Goal: Task Accomplishment & Management: Use online tool/utility

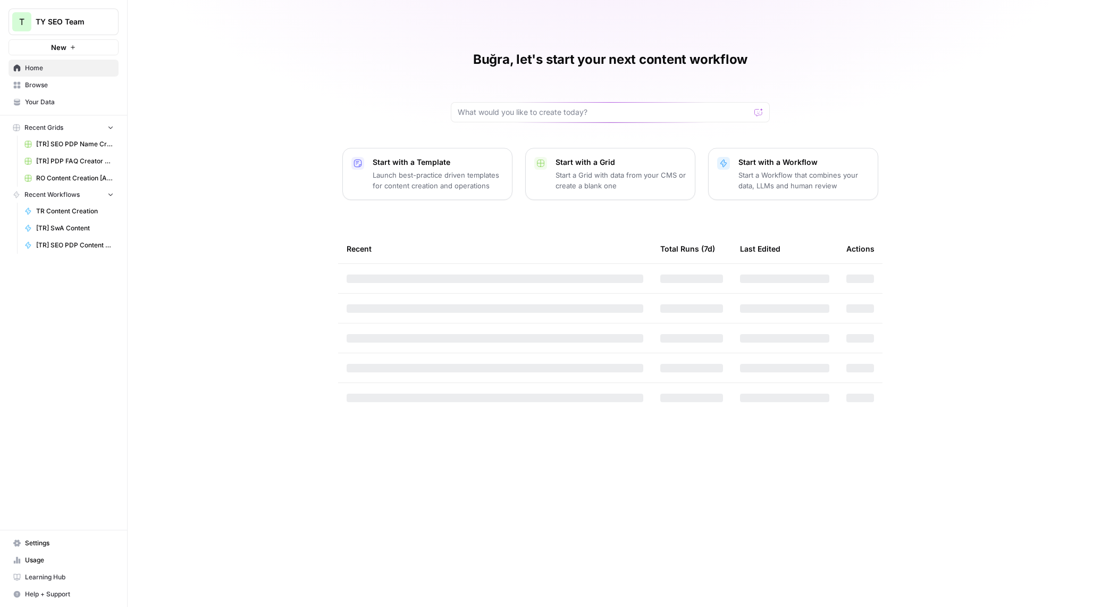
click at [64, 85] on span "Browse" at bounding box center [69, 85] width 89 height 10
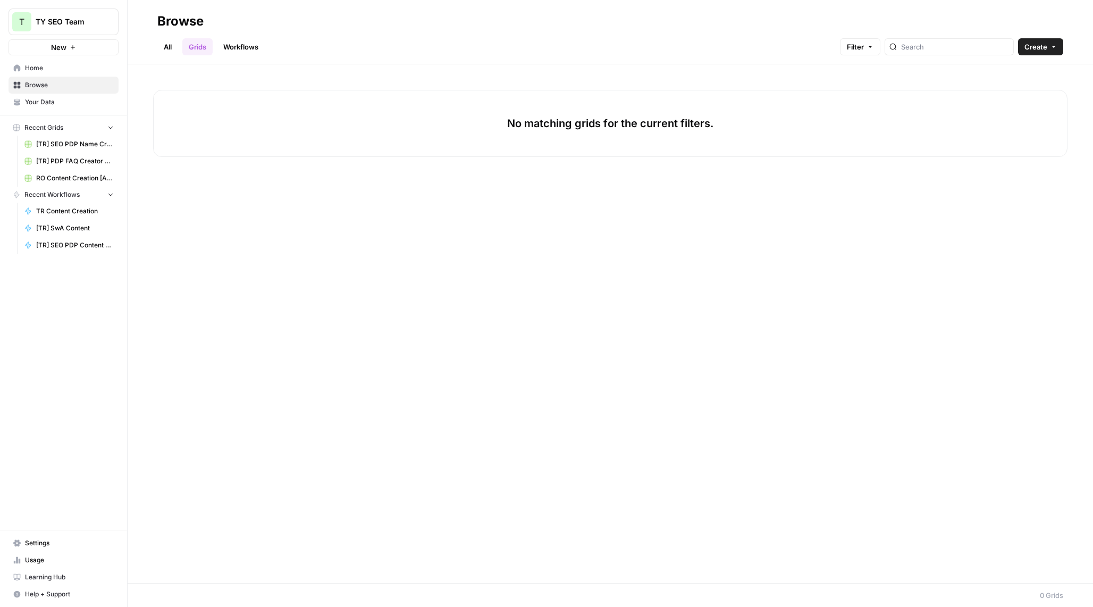
click at [52, 86] on span "Browse" at bounding box center [69, 85] width 89 height 10
click at [946, 44] on input "search" at bounding box center [955, 46] width 108 height 11
click at [158, 44] on link "All" at bounding box center [167, 46] width 21 height 17
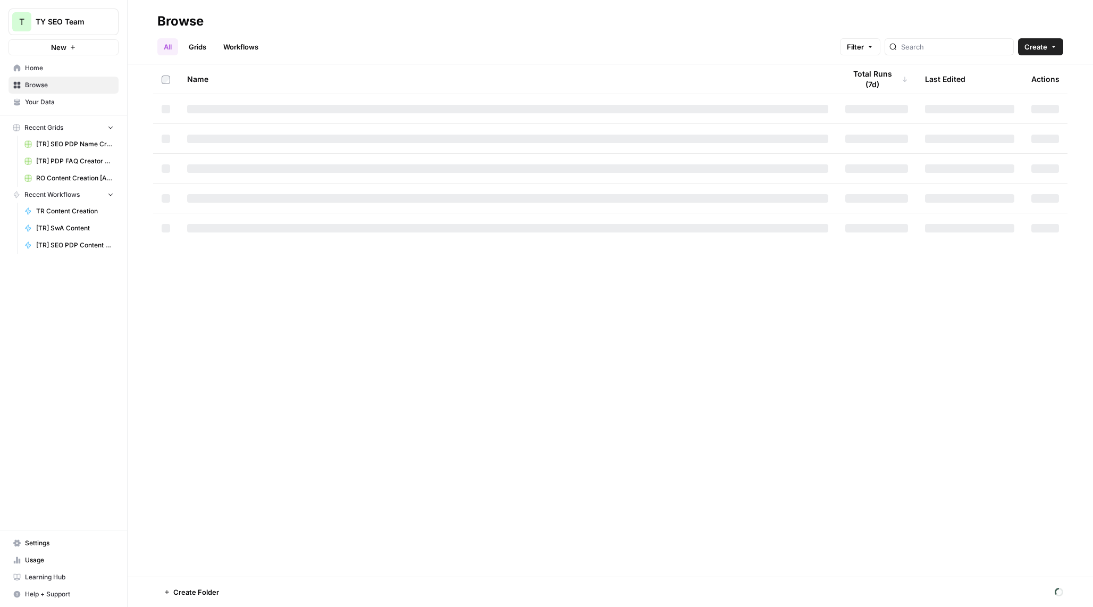
click at [31, 66] on span "Home" at bounding box center [69, 68] width 89 height 10
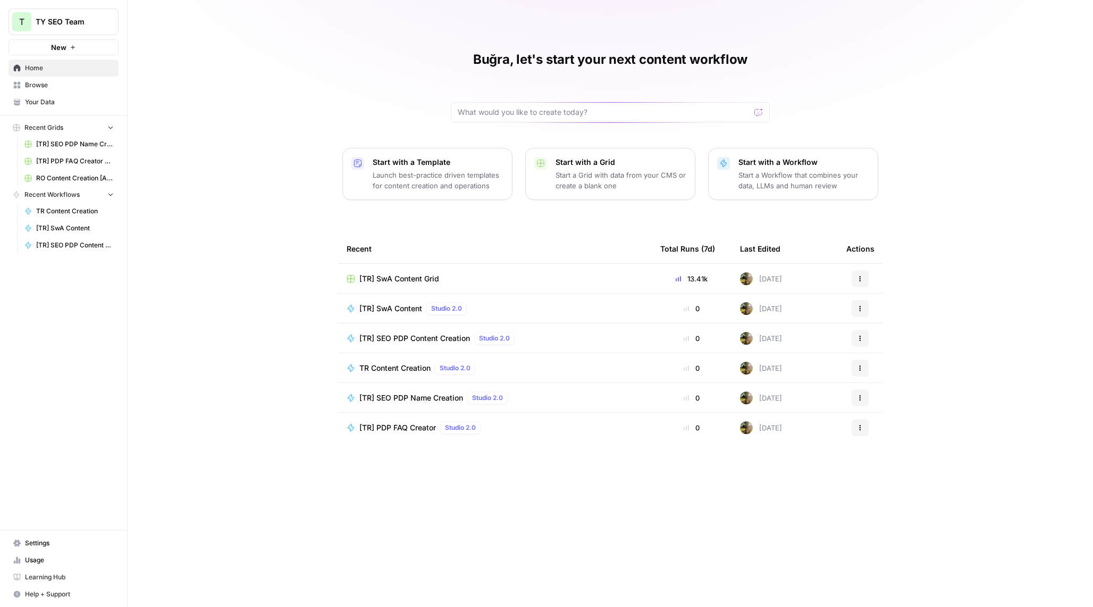
click at [415, 274] on span "[TR] SwA Content Grid" at bounding box center [400, 278] width 80 height 11
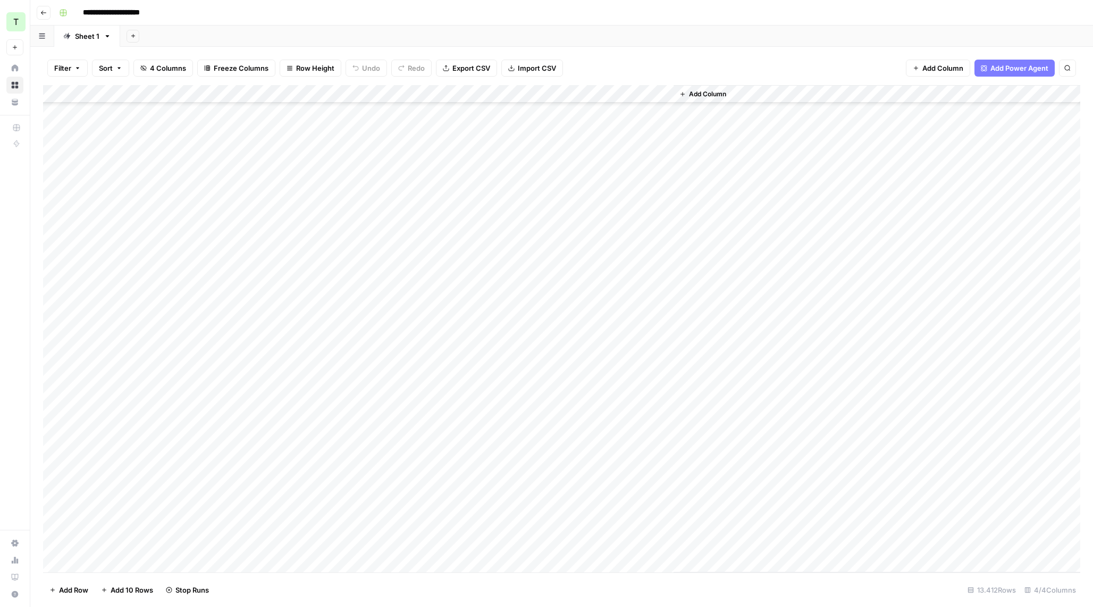
scroll to position [28950, 0]
click at [653, 182] on div "Add Column" at bounding box center [562, 328] width 1038 height 487
click at [660, 181] on div "Add Column" at bounding box center [562, 328] width 1038 height 487
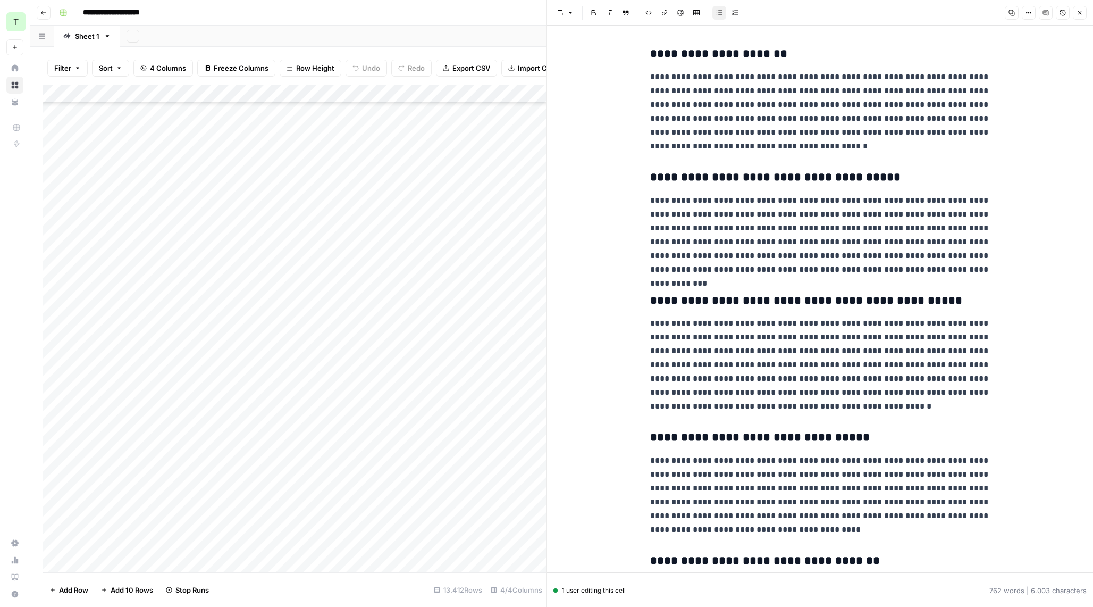
click at [293, 343] on div "Add Column" at bounding box center [295, 328] width 504 height 487
click at [508, 342] on div "Add Column" at bounding box center [295, 328] width 504 height 487
click at [1076, 11] on button "Close" at bounding box center [1080, 13] width 14 height 14
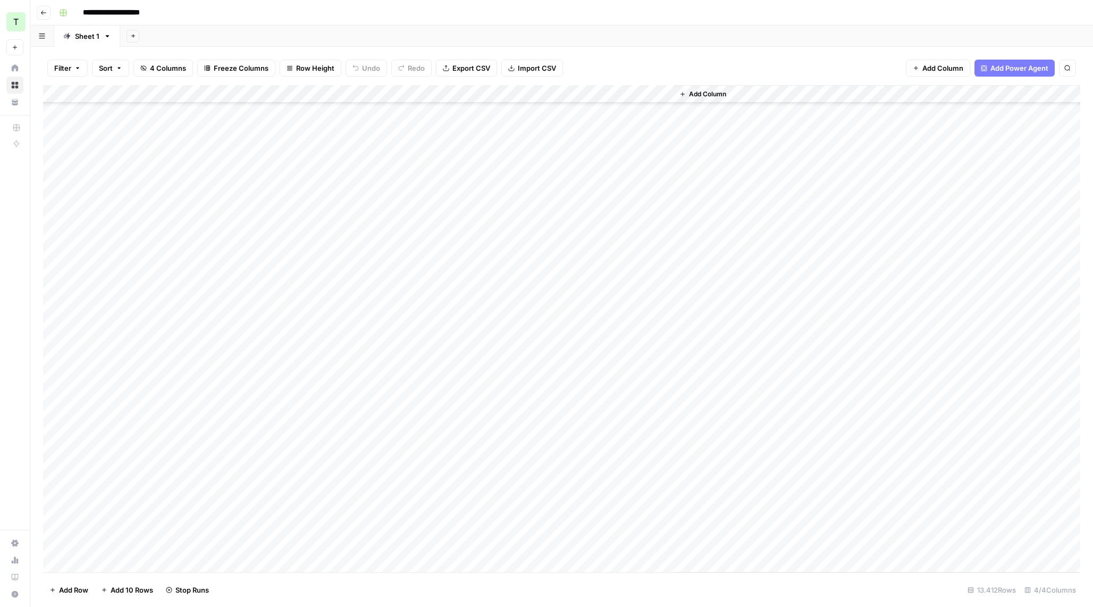
click at [664, 344] on div "Add Column" at bounding box center [562, 328] width 1038 height 487
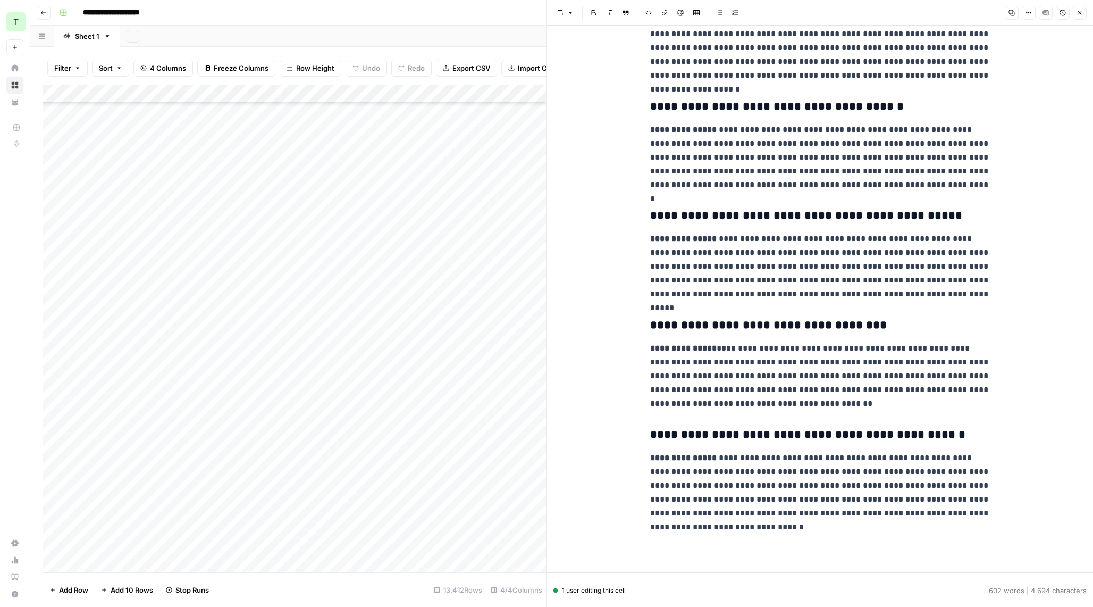
scroll to position [317, 0]
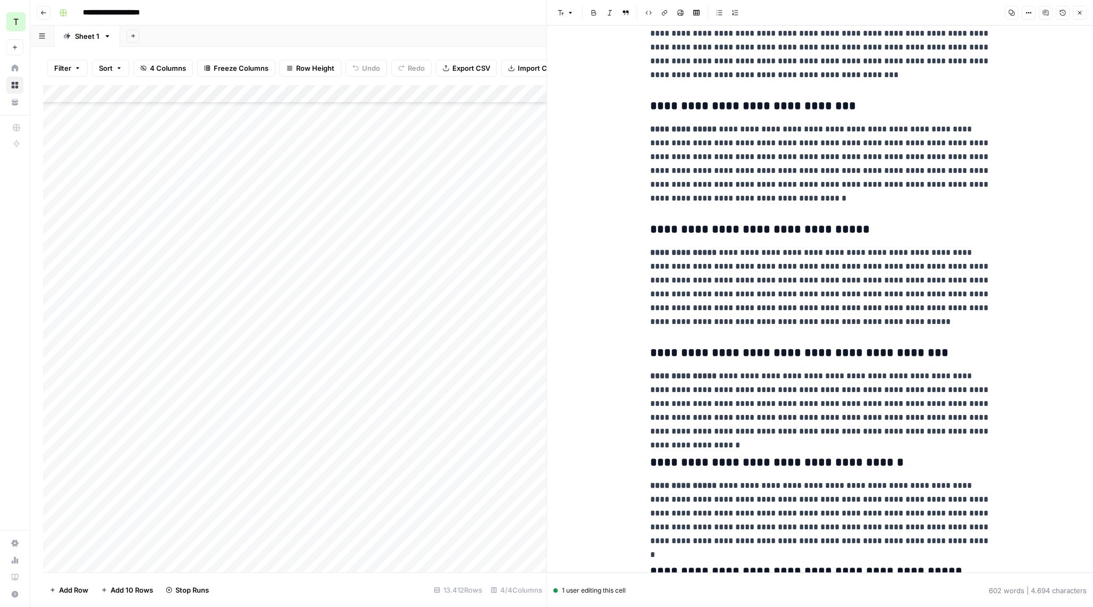
click at [1077, 13] on icon "button" at bounding box center [1080, 13] width 6 height 6
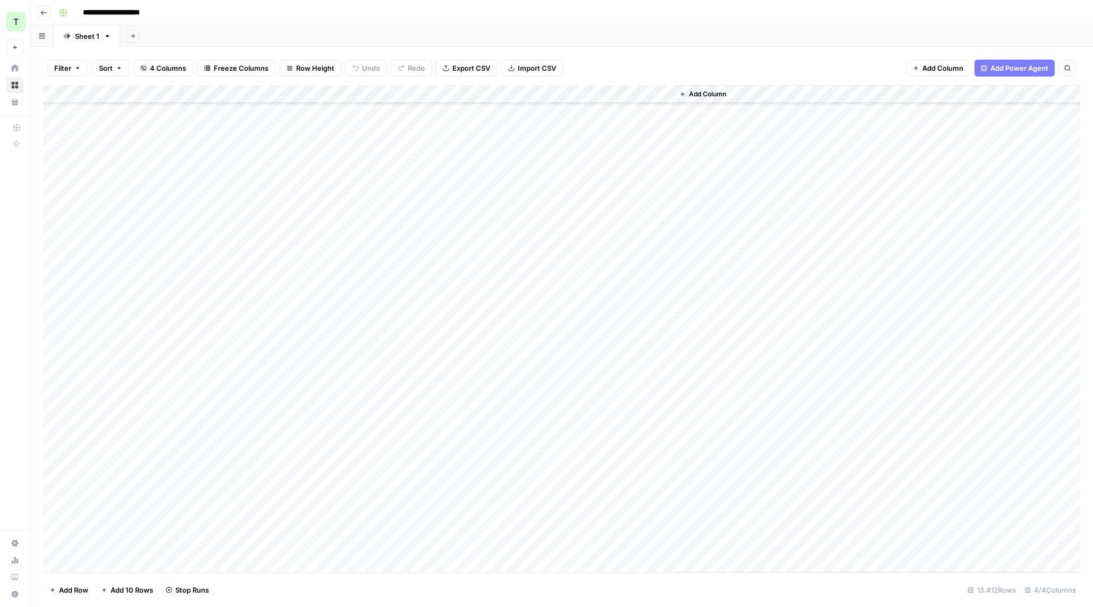
scroll to position [31491, 0]
click at [665, 136] on div "Add Column" at bounding box center [562, 328] width 1038 height 487
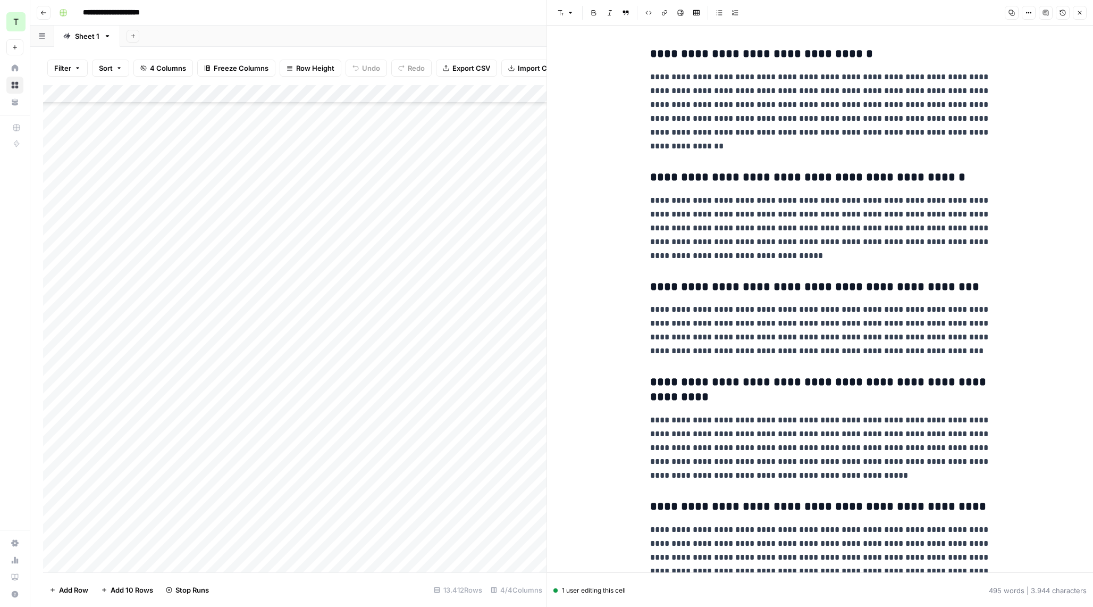
scroll to position [612, 0]
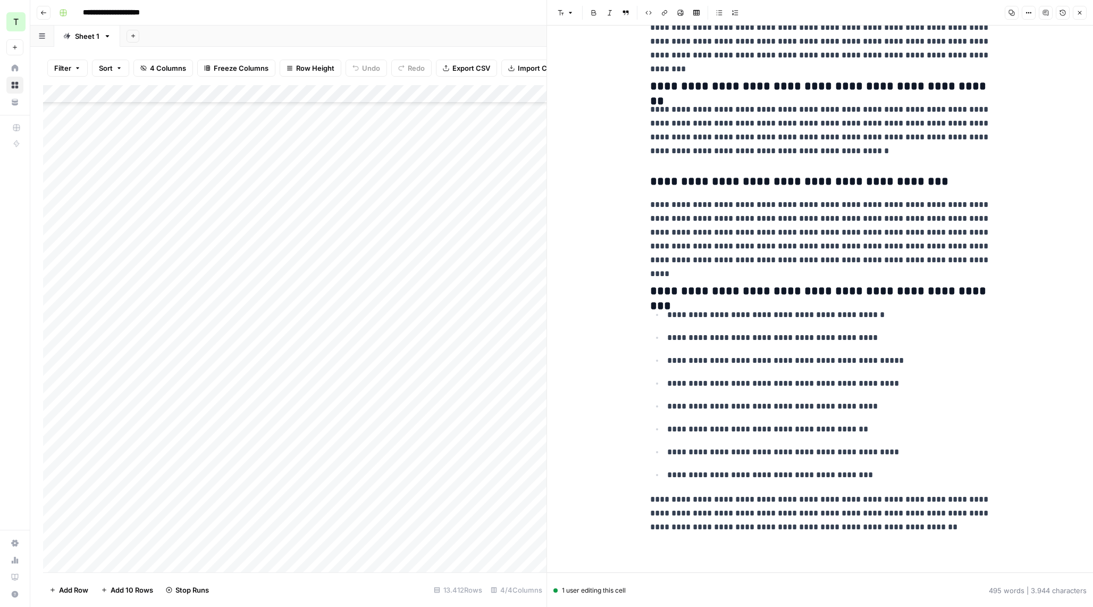
click at [1084, 14] on button "Close" at bounding box center [1080, 13] width 14 height 14
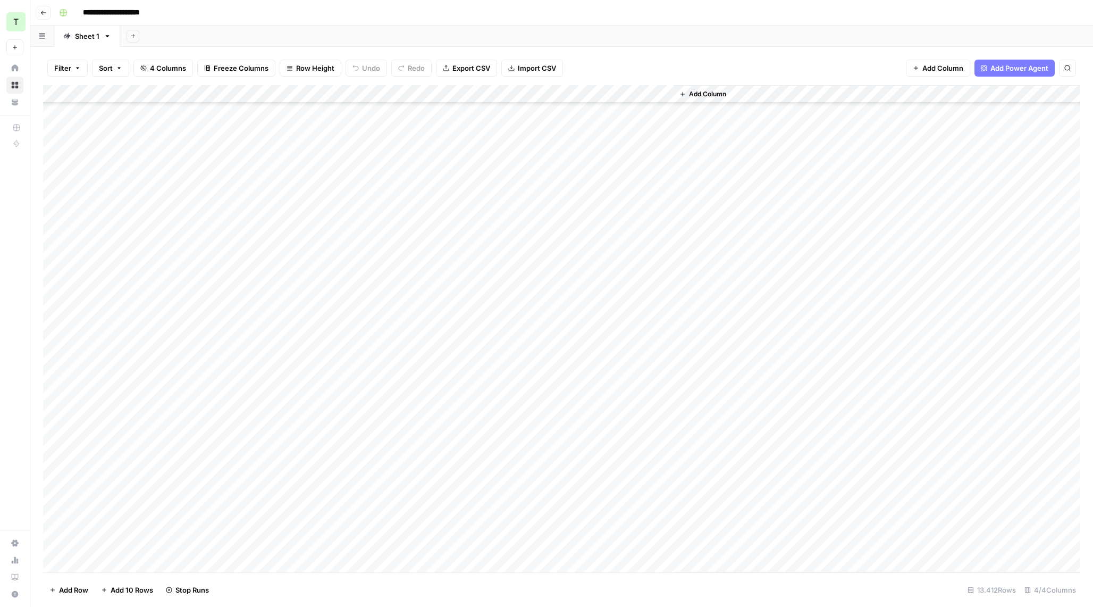
scroll to position [36067, 0]
